Goal: Find specific page/section: Find specific page/section

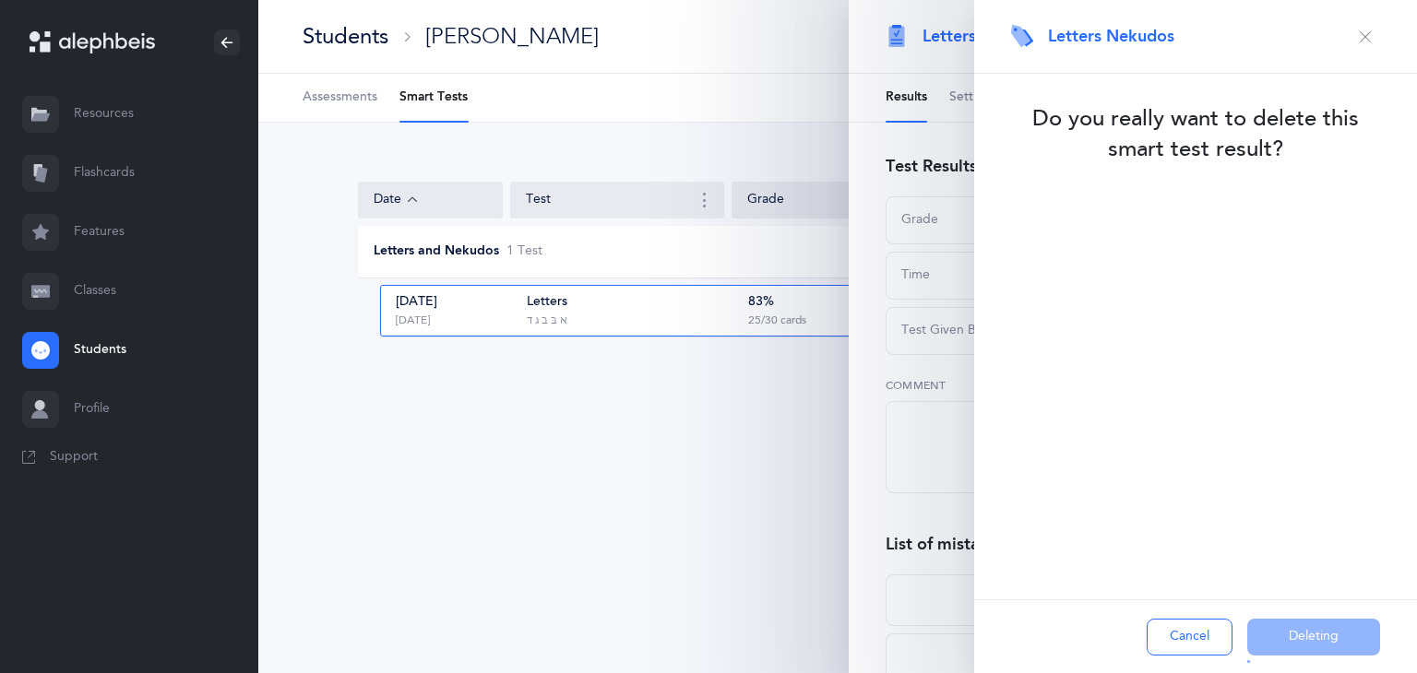
scroll to position [315, 0]
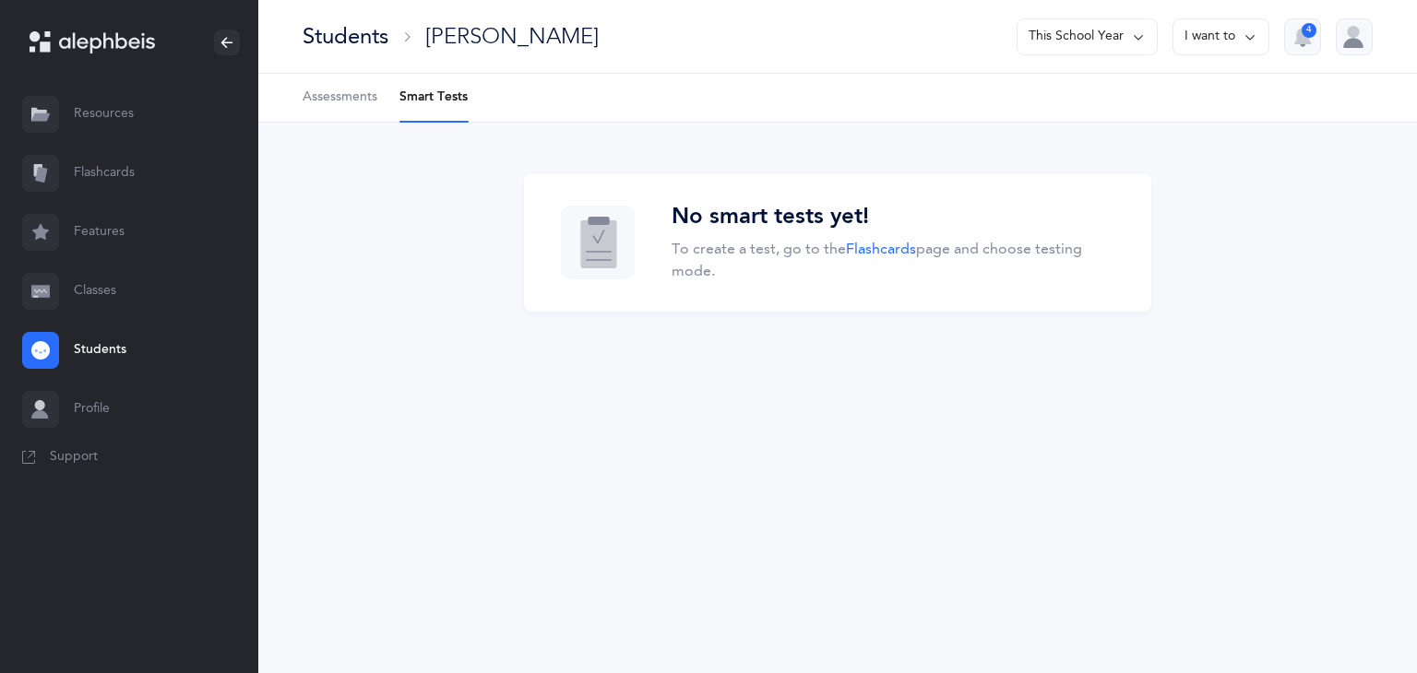
click at [328, 100] on span "Assessments" at bounding box center [340, 98] width 75 height 18
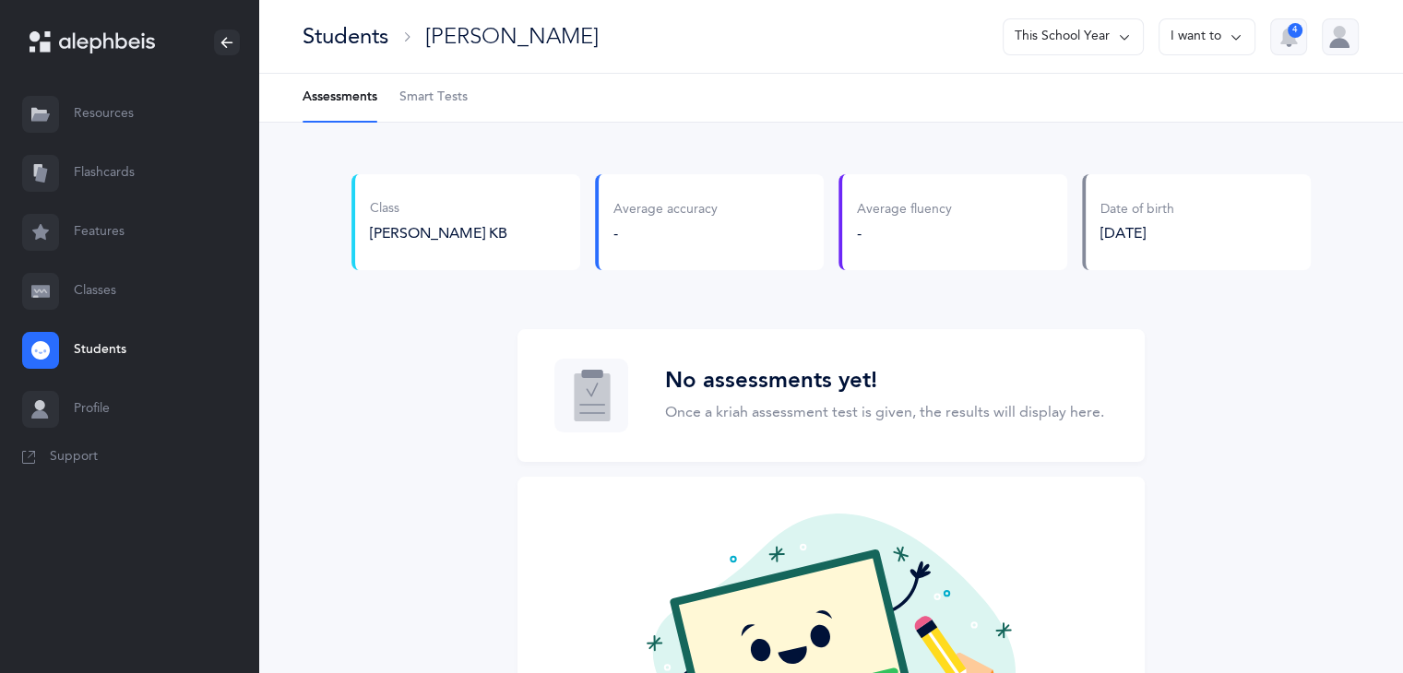
click at [446, 99] on span "Smart Tests" at bounding box center [433, 98] width 68 height 18
